Goal: Task Accomplishment & Management: Complete application form

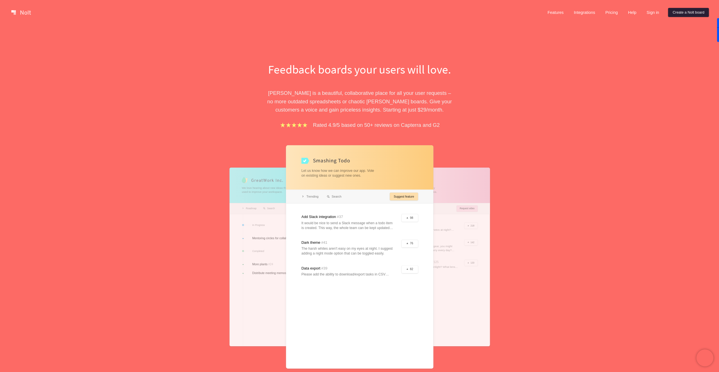
click at [382, 12] on link "Create a Nolt board" at bounding box center [688, 12] width 41 height 9
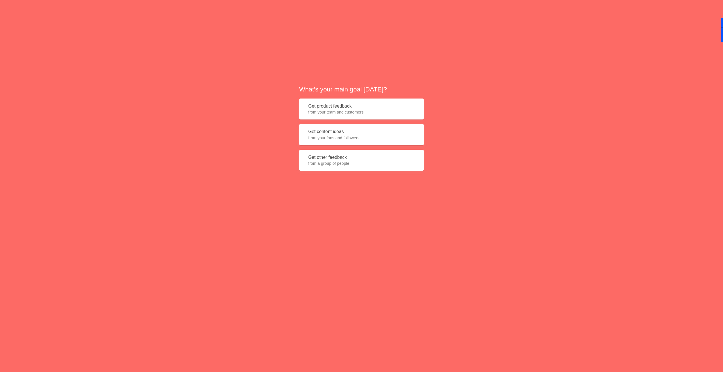
click at [339, 110] on span "from your team and customers" at bounding box center [361, 112] width 106 height 6
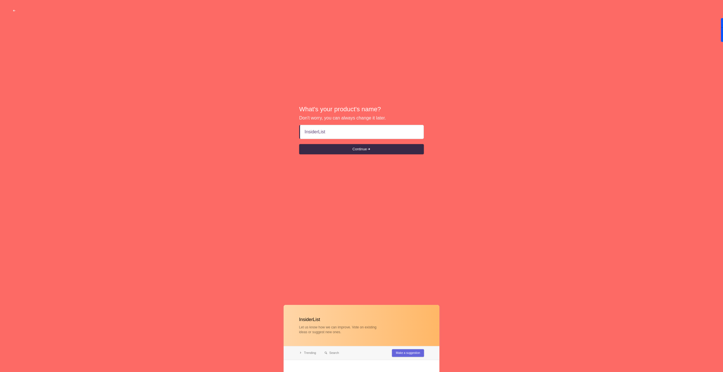
type input "InsiderList"
click at [299, 144] on button "Continue" at bounding box center [361, 149] width 125 height 10
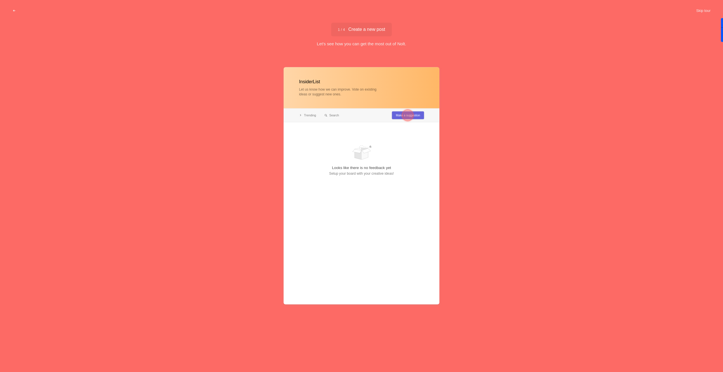
click at [382, 113] on div at bounding box center [407, 115] width 11 height 11
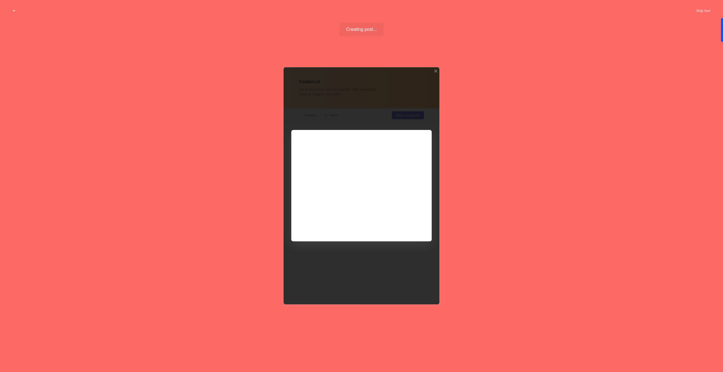
click at [382, 206] on div at bounding box center [362, 185] width 156 height 237
drag, startPoint x: 427, startPoint y: 238, endPoint x: 483, endPoint y: 184, distance: 78.5
click at [382, 206] on div at bounding box center [362, 185] width 156 height 237
drag, startPoint x: 483, startPoint y: 184, endPoint x: 436, endPoint y: 62, distance: 130.2
click at [382, 174] on div "InsiderList Let us know how we can improve. Vote on existing ideas or suggest n…" at bounding box center [361, 207] width 723 height 302
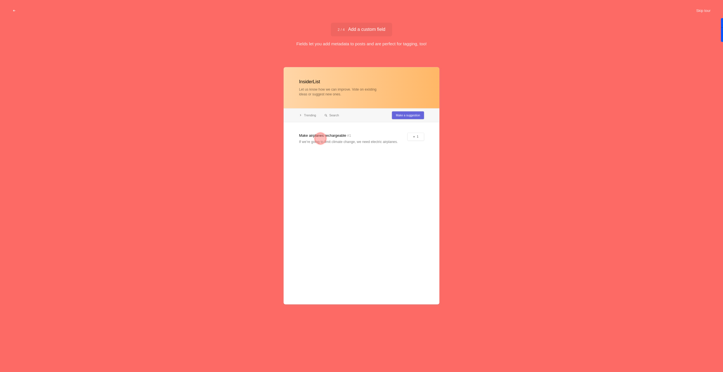
click at [342, 138] on div at bounding box center [362, 185] width 156 height 237
click at [382, 116] on div at bounding box center [362, 185] width 156 height 237
click at [382, 145] on div at bounding box center [362, 185] width 156 height 237
drag, startPoint x: 411, startPoint y: 127, endPoint x: 411, endPoint y: 130, distance: 3.7
click at [382, 130] on div at bounding box center [362, 185] width 156 height 237
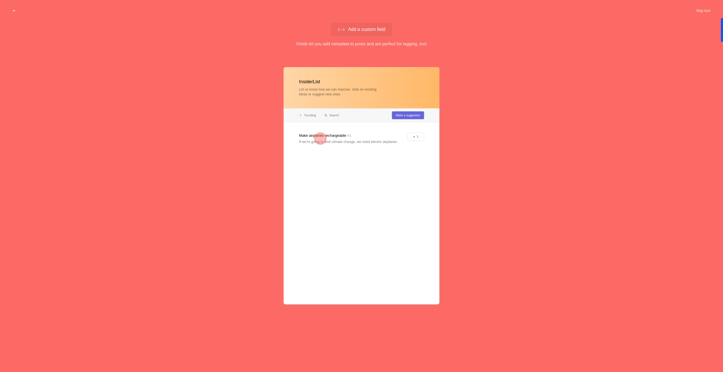
click at [318, 139] on div at bounding box center [320, 138] width 11 height 11
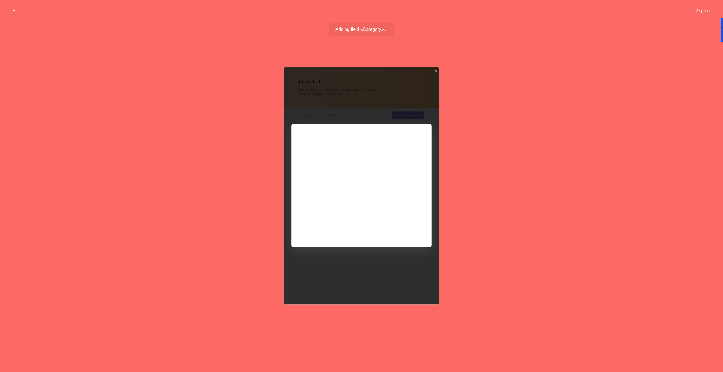
drag, startPoint x: 350, startPoint y: 196, endPoint x: 351, endPoint y: 218, distance: 21.3
click at [350, 197] on div at bounding box center [362, 185] width 156 height 237
click at [362, 197] on div at bounding box center [362, 185] width 156 height 237
click at [352, 184] on div at bounding box center [362, 185] width 156 height 237
click at [361, 161] on div at bounding box center [362, 185] width 156 height 237
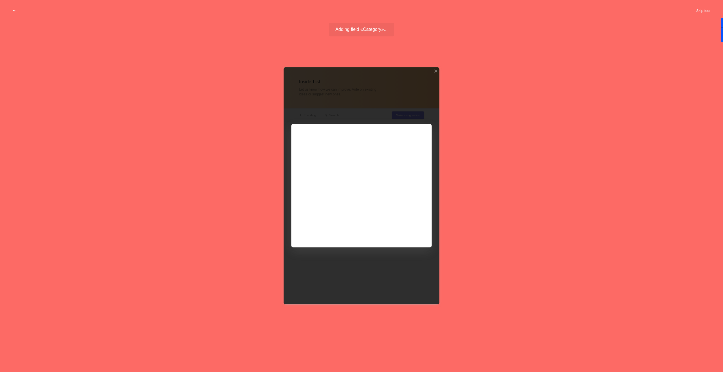
click at [382, 206] on div at bounding box center [362, 185] width 156 height 237
click at [371, 55] on div "Adding field «Category»... Field with options added InsiderList Let us know how…" at bounding box center [361, 190] width 723 height 335
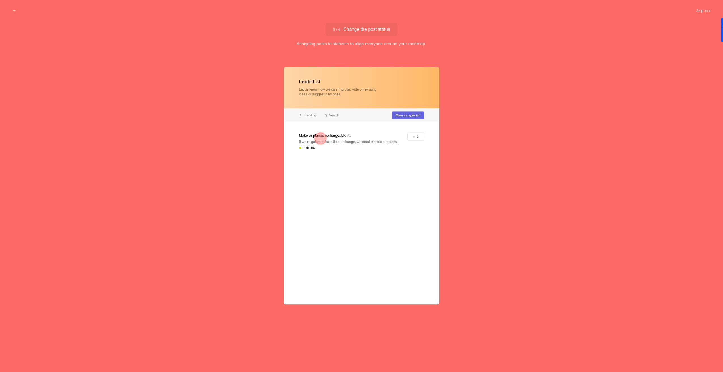
click at [382, 150] on div at bounding box center [362, 185] width 156 height 237
click at [321, 134] on div at bounding box center [320, 138] width 11 height 11
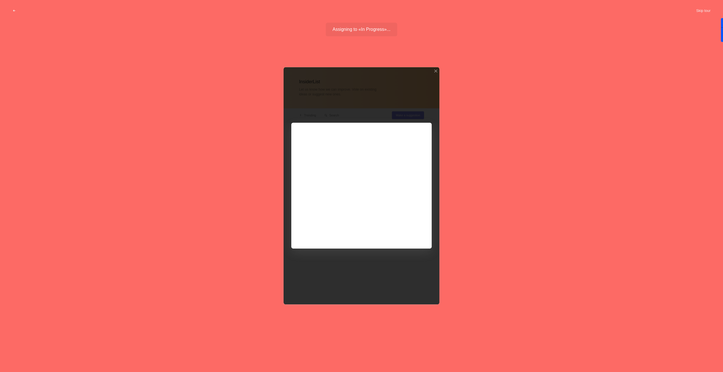
drag, startPoint x: 467, startPoint y: 66, endPoint x: 622, endPoint y: 23, distance: 160.7
click at [382, 66] on div "InsiderList Let us know how we can improve. Vote on existing ideas or suggest n…" at bounding box center [361, 207] width 723 height 302
click at [382, 14] on button "Skip tour" at bounding box center [703, 11] width 28 height 10
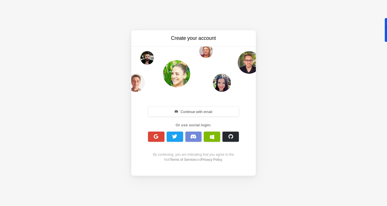
drag, startPoint x: 288, startPoint y: 120, endPoint x: 255, endPoint y: 97, distance: 40.6
click at [288, 120] on div "Create your account Continue with email Or use social login: By continuing, you…" at bounding box center [193, 103] width 387 height 206
